Goal: Task Accomplishment & Management: Manage account settings

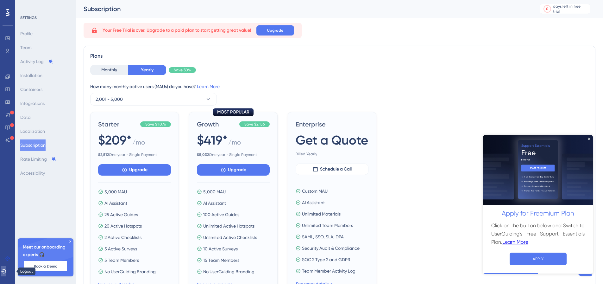
click at [6, 267] on button at bounding box center [3, 271] width 5 height 10
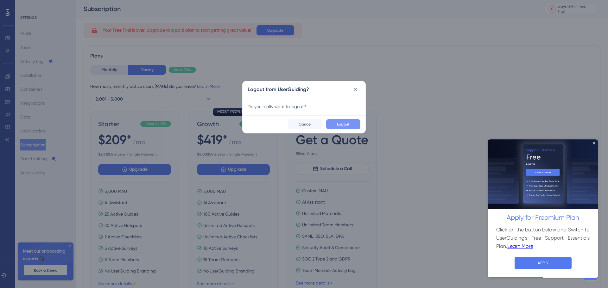
click at [349, 123] on span "Logout" at bounding box center [343, 124] width 13 height 5
